Goal: Task Accomplishment & Management: Manage account settings

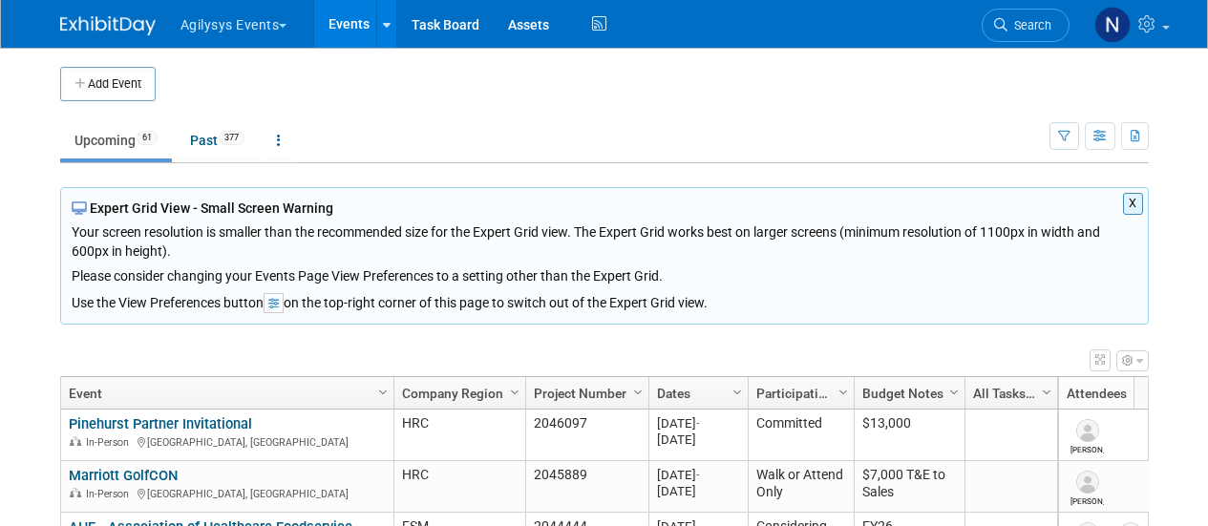
click at [1139, 201] on button "X" at bounding box center [1133, 204] width 20 height 22
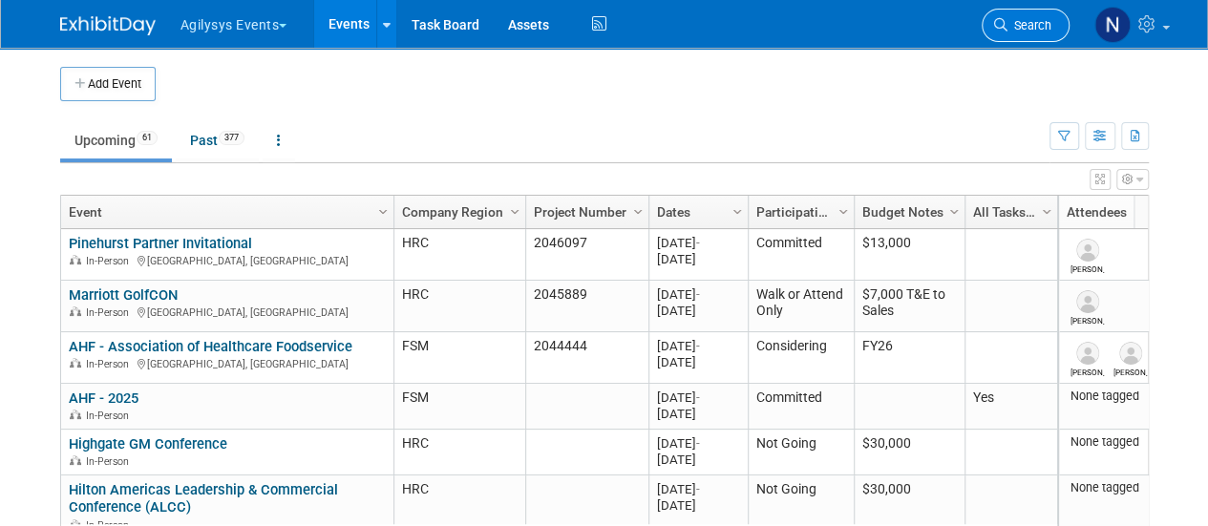
click at [1003, 32] on link "Search" at bounding box center [1026, 25] width 88 height 33
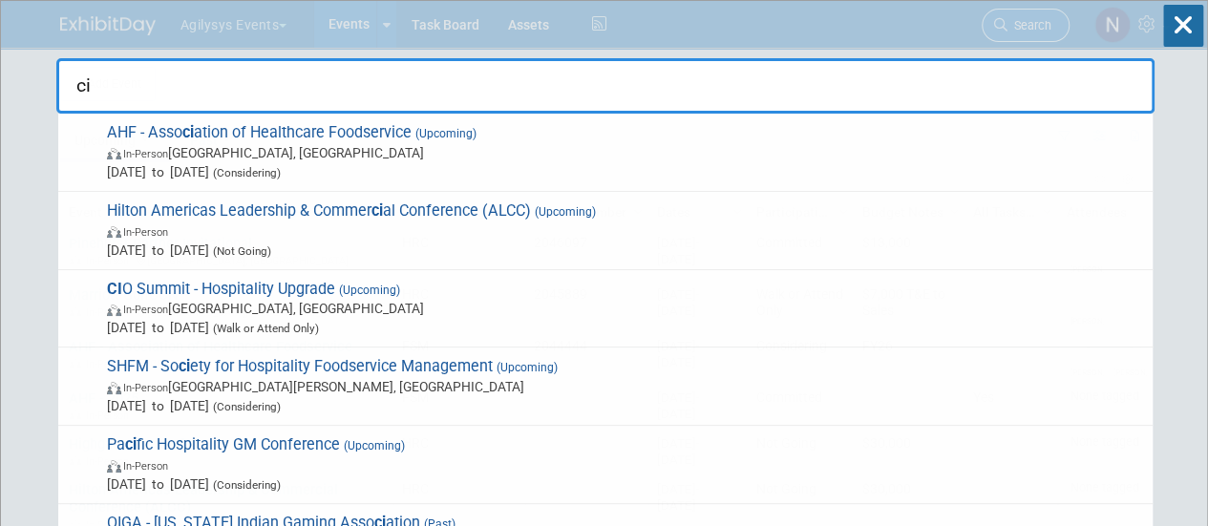
type input "cio"
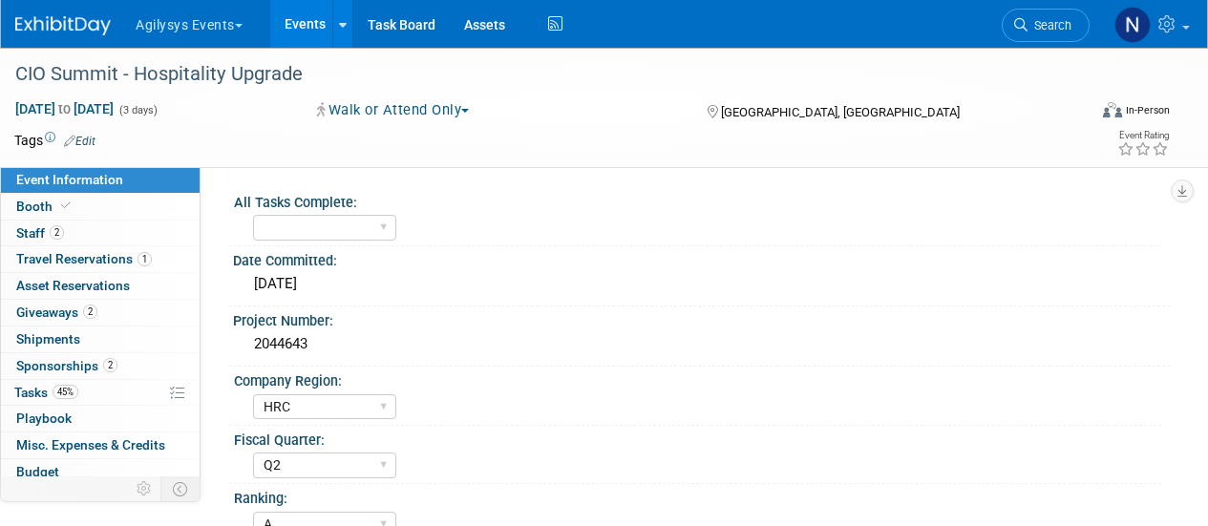
select select "HRC"
select select "Q2"
select select "A"
select select "Yes"
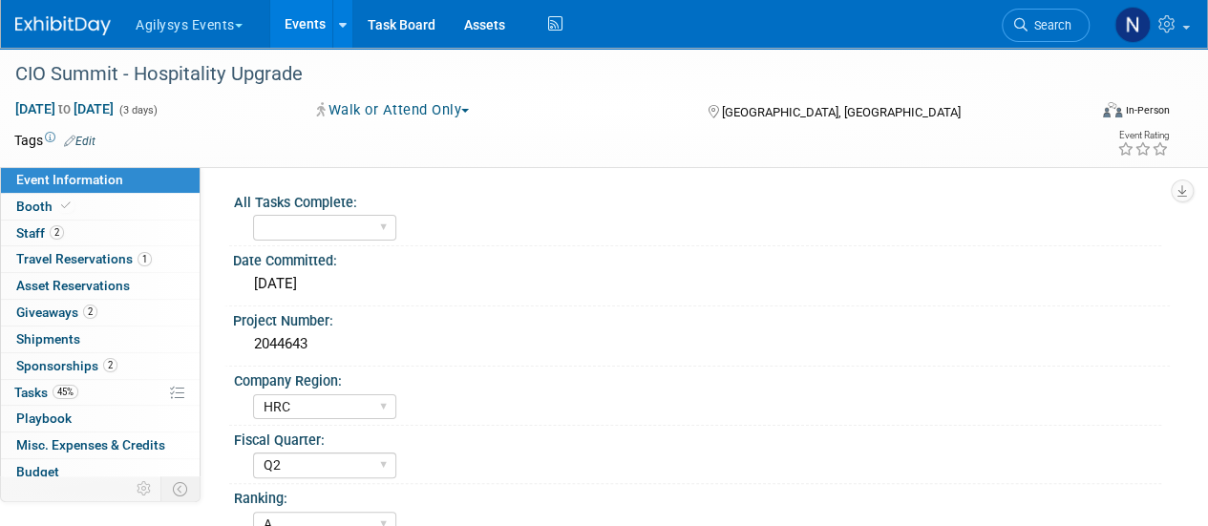
scroll to position [921, 0]
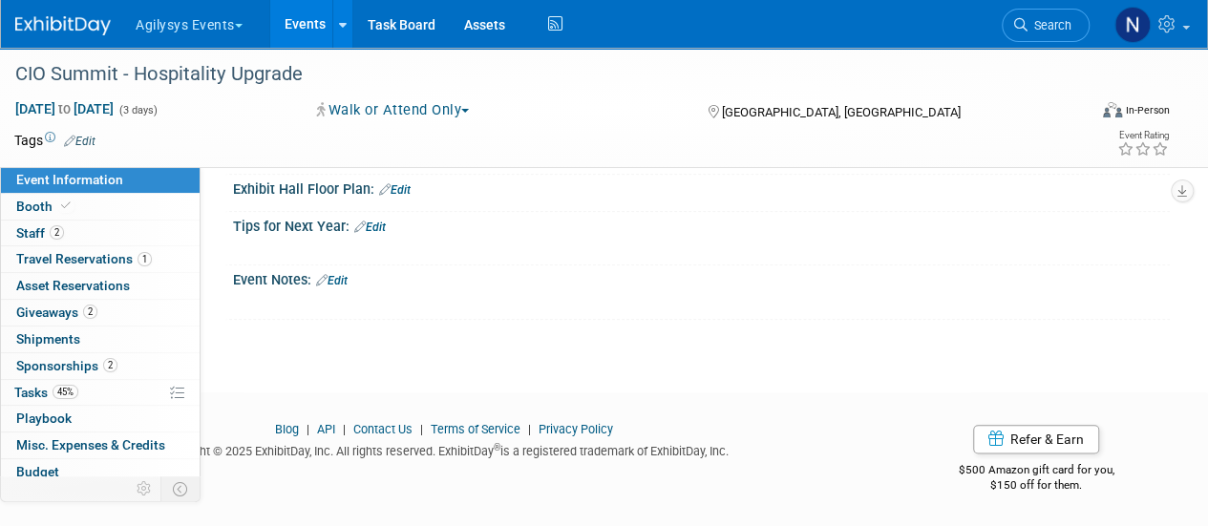
click at [344, 277] on link "Edit" at bounding box center [332, 280] width 32 height 13
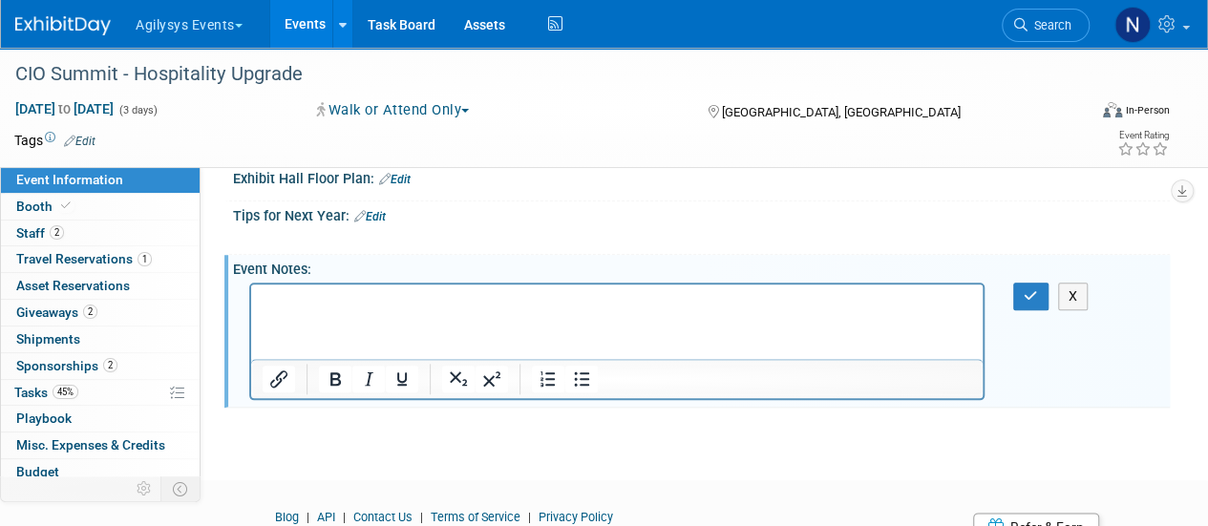
scroll to position [0, 0]
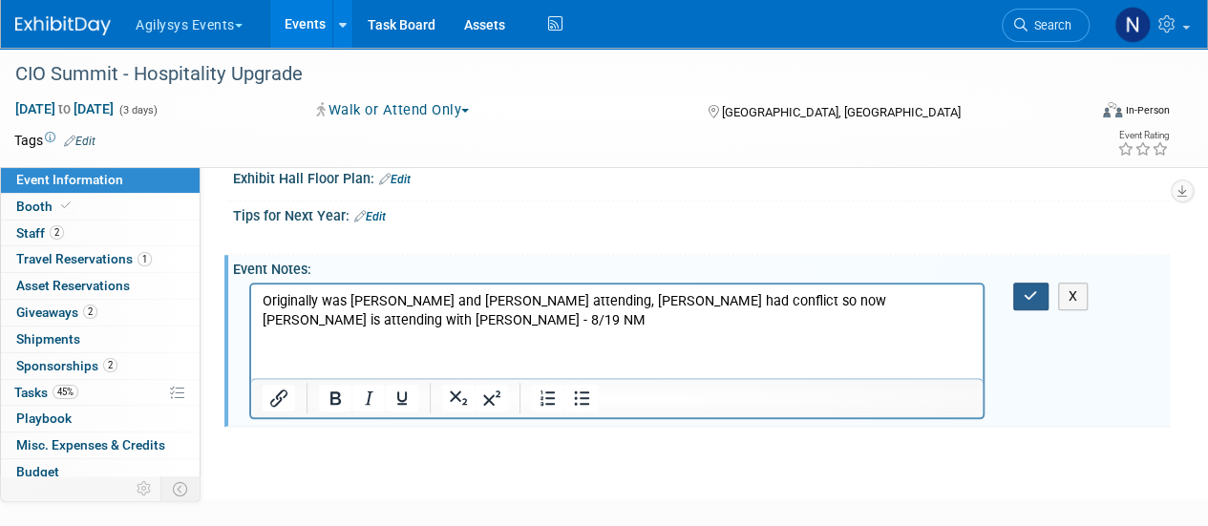
click at [1022, 310] on button "button" at bounding box center [1030, 297] width 35 height 28
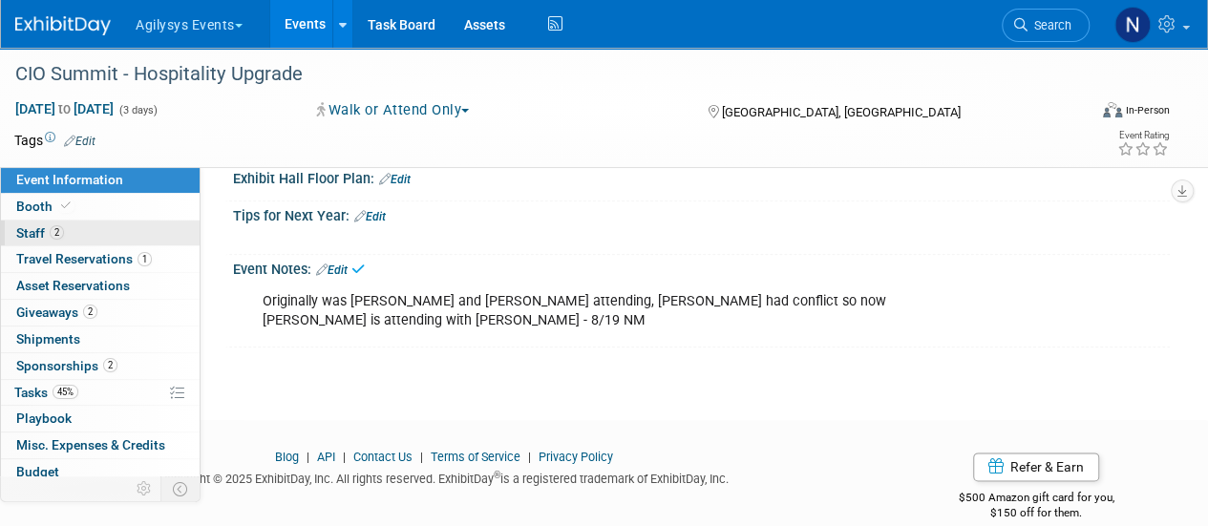
click at [116, 228] on link "2 Staff 2" at bounding box center [100, 234] width 199 height 26
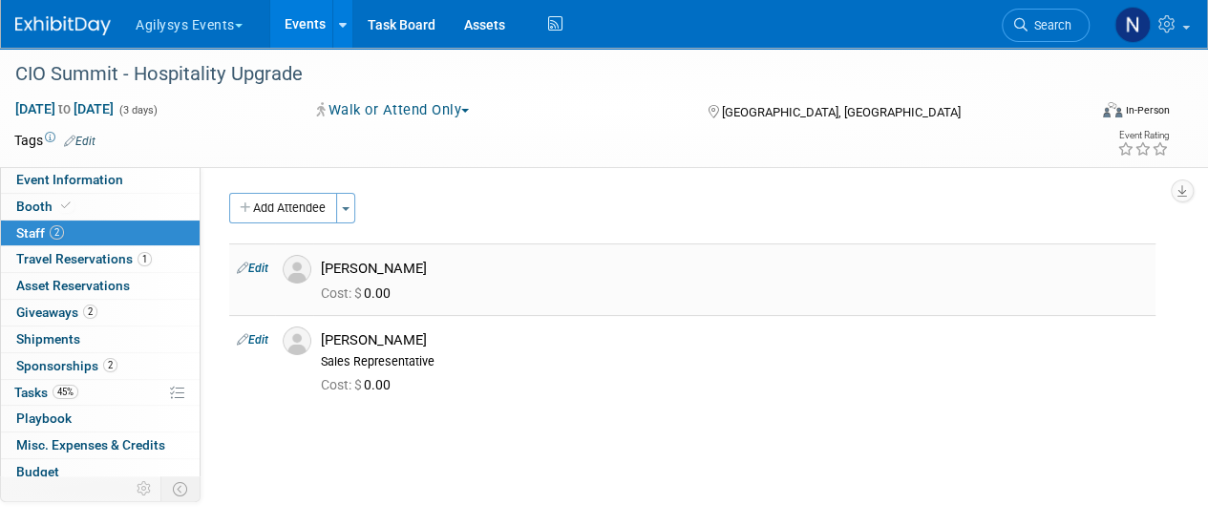
click at [260, 262] on link "Edit" at bounding box center [253, 268] width 32 height 13
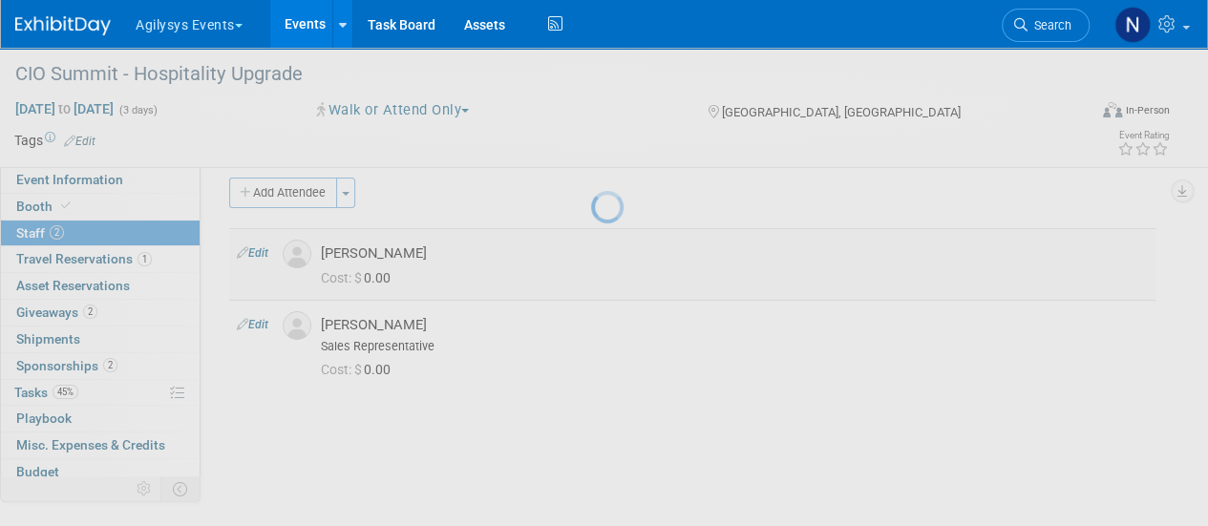
select select "20983884-4f09-4a82-8f44-895d5e0cd592"
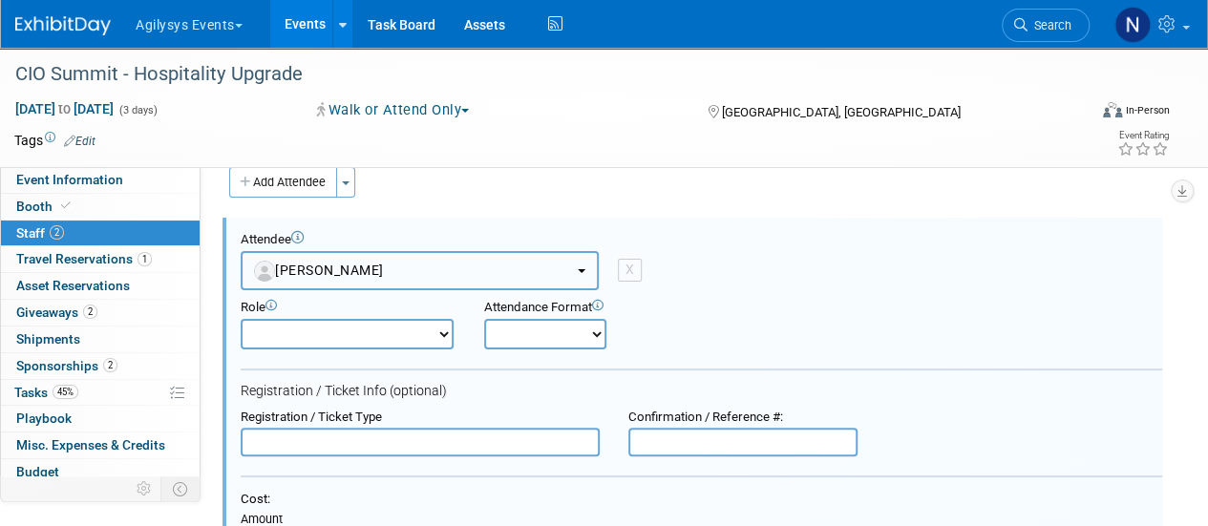
click at [383, 259] on button "Dan Bell" at bounding box center [420, 270] width 358 height 39
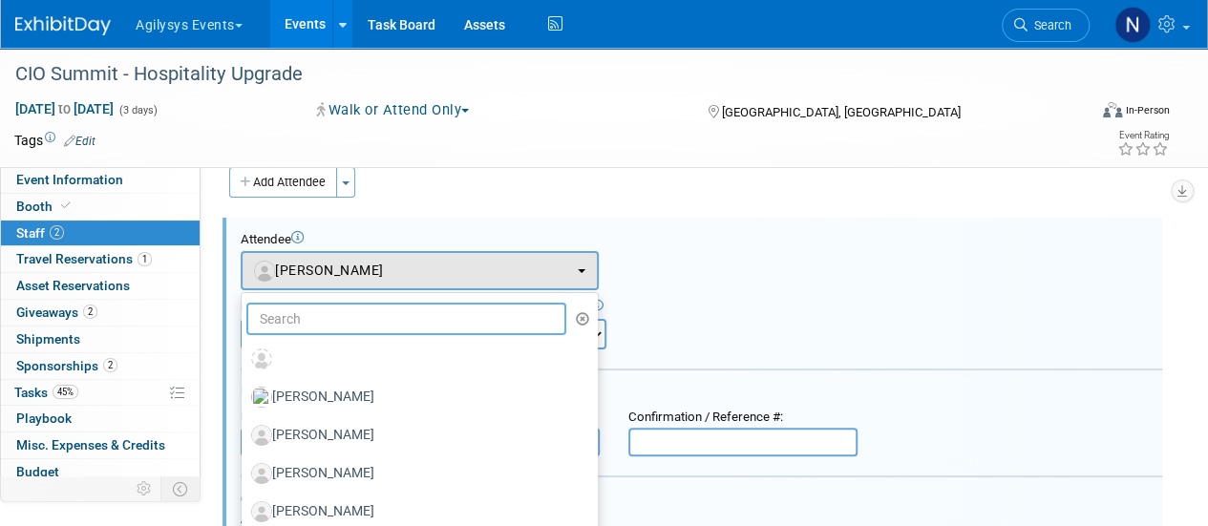
click at [358, 307] on input "text" at bounding box center [406, 319] width 320 height 32
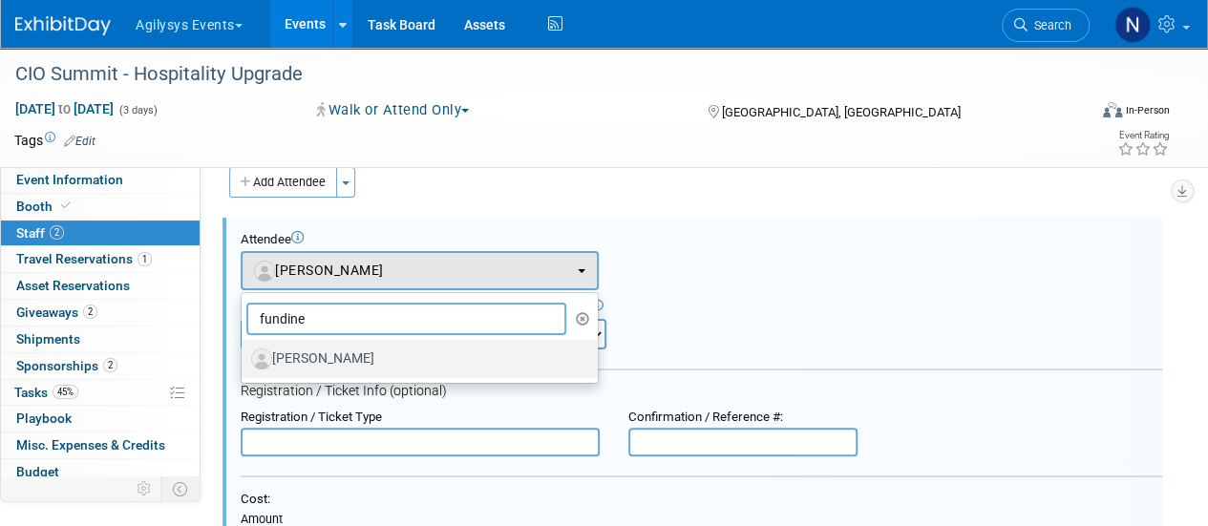
type input "fundine"
click at [359, 352] on label "Lindsey Fundine" at bounding box center [414, 359] width 327 height 31
click at [244, 352] on input "Lindsey Fundine" at bounding box center [238, 356] width 12 height 12
select select "04a3dff5-f2a8-4cc9-86ca-13cf9064f78a"
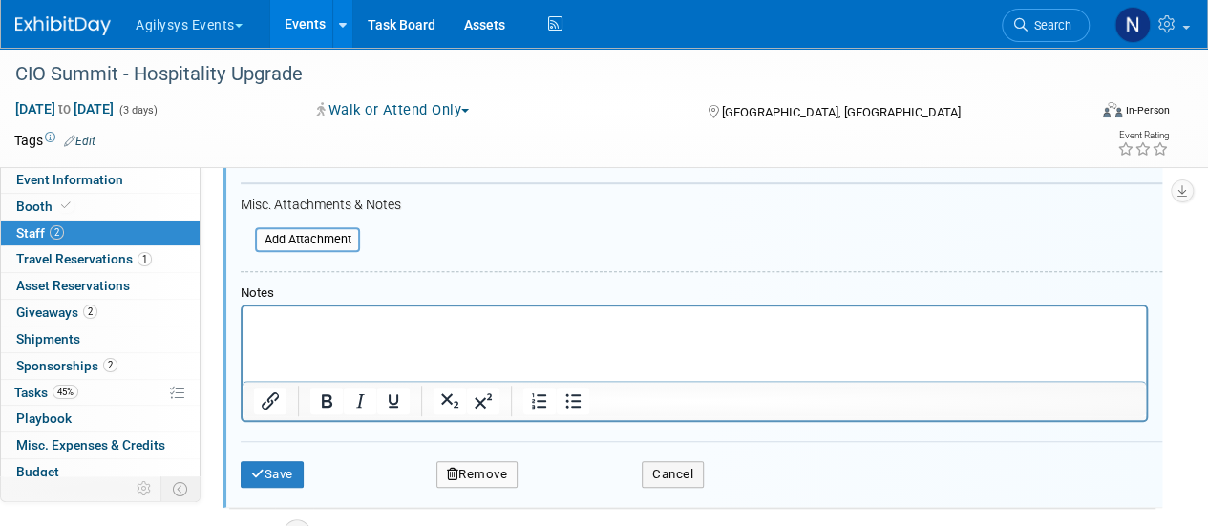
scroll to position [500, 0]
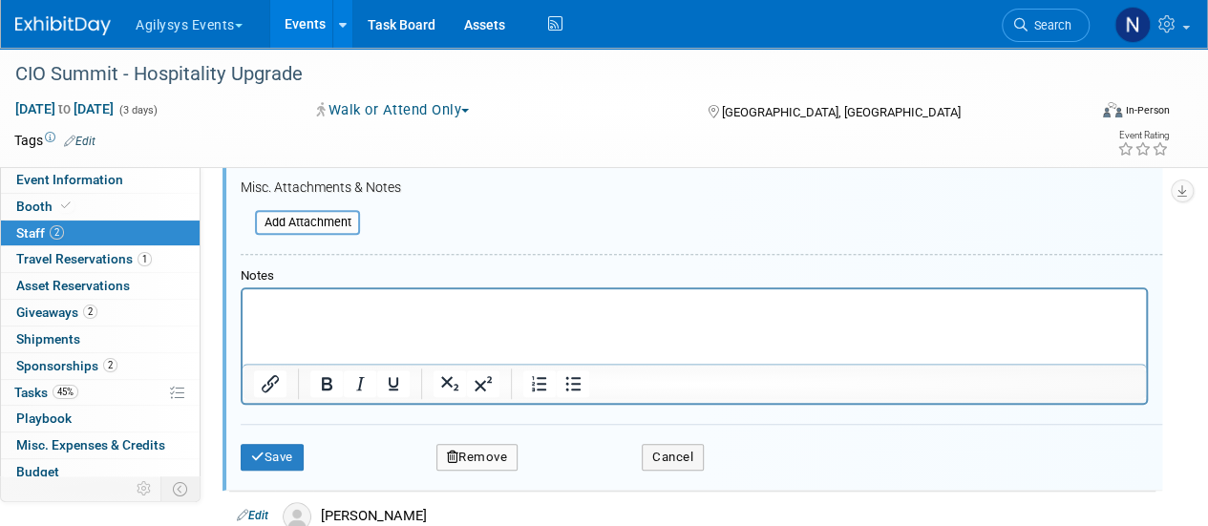
click at [292, 471] on div "Save Remove Cancel" at bounding box center [701, 454] width 921 height 61
click at [290, 459] on button "Save" at bounding box center [272, 457] width 63 height 27
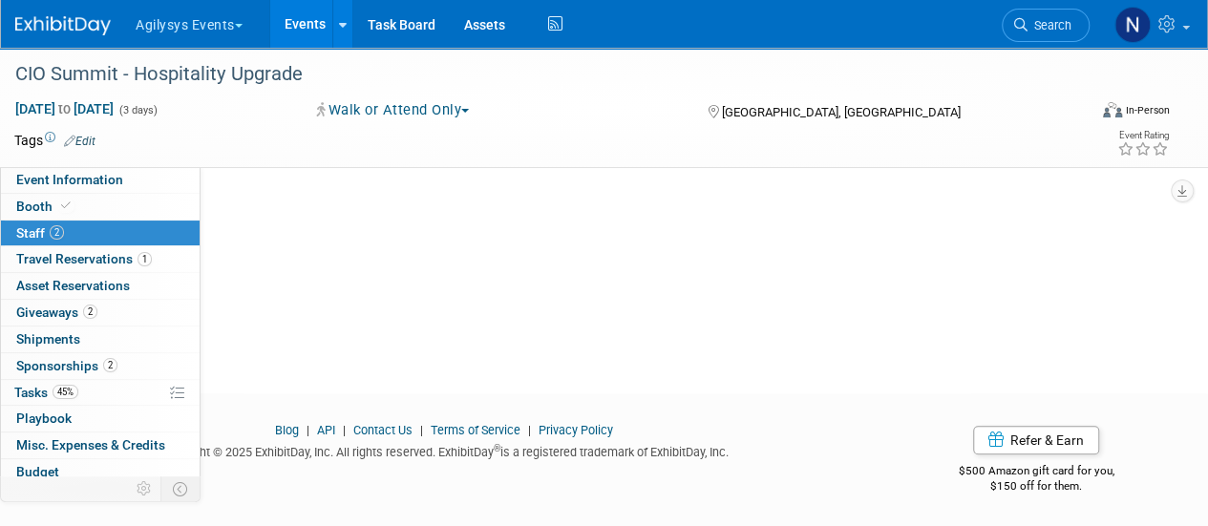
scroll to position [0, 0]
